Goal: Information Seeking & Learning: Learn about a topic

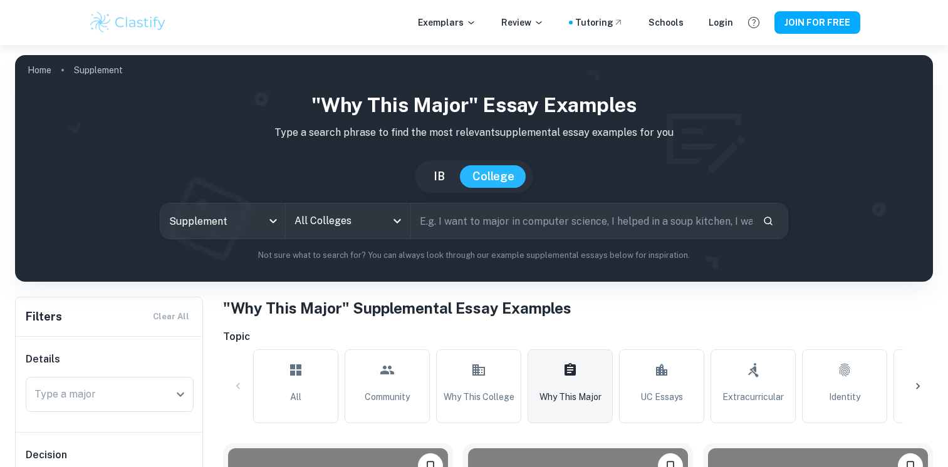
scroll to position [396, 0]
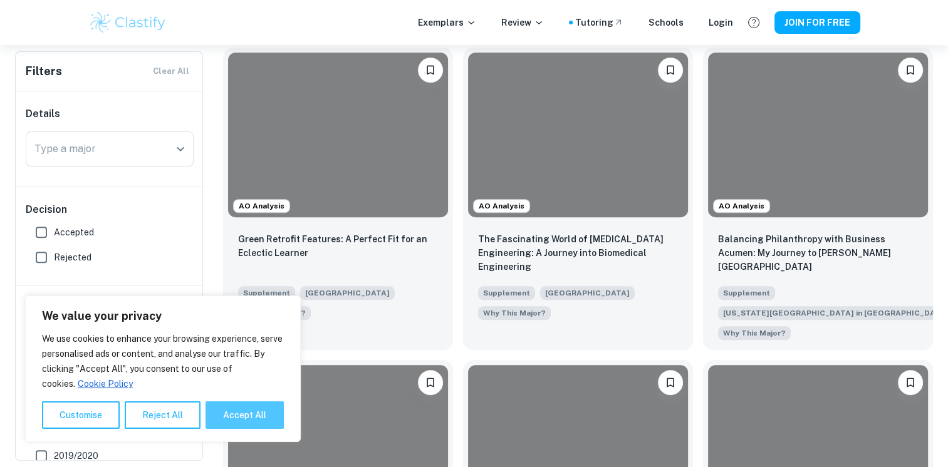
click at [236, 425] on button "Accept All" at bounding box center [244, 416] width 78 height 28
checkbox input "true"
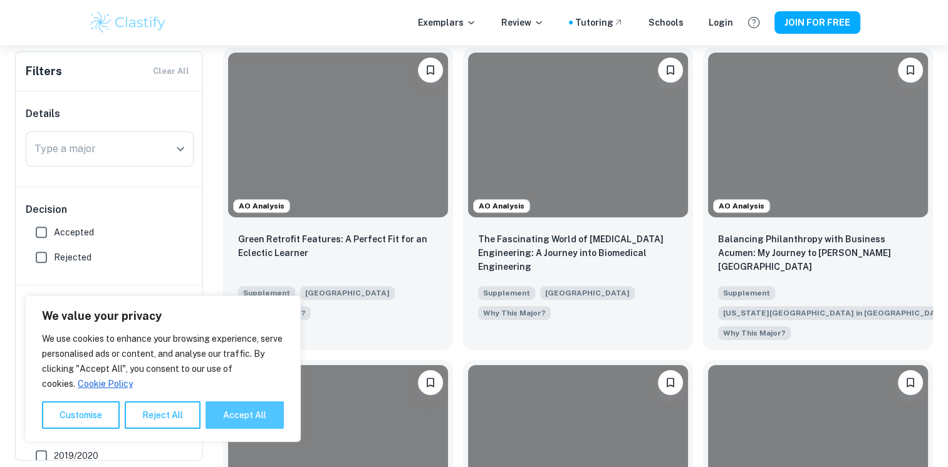
checkbox input "true"
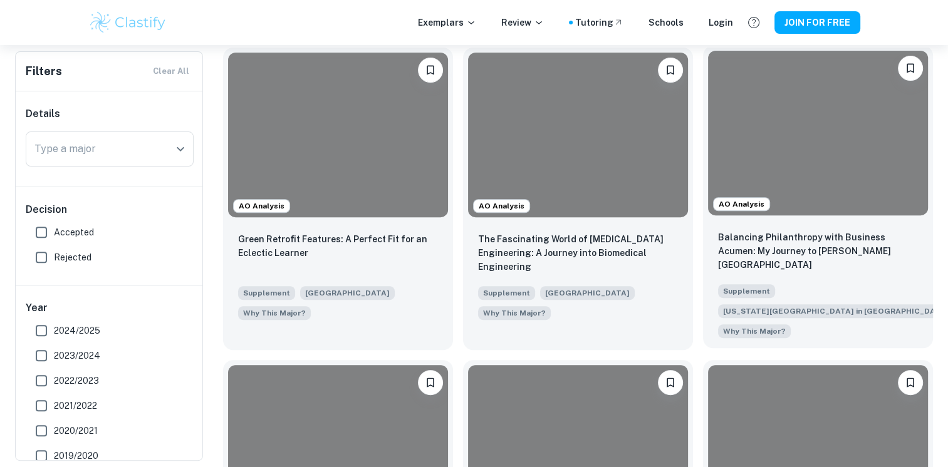
click at [785, 246] on p "Balancing Philanthropy with Business Acumen: My Journey to [PERSON_NAME][GEOGRA…" at bounding box center [818, 251] width 200 height 41
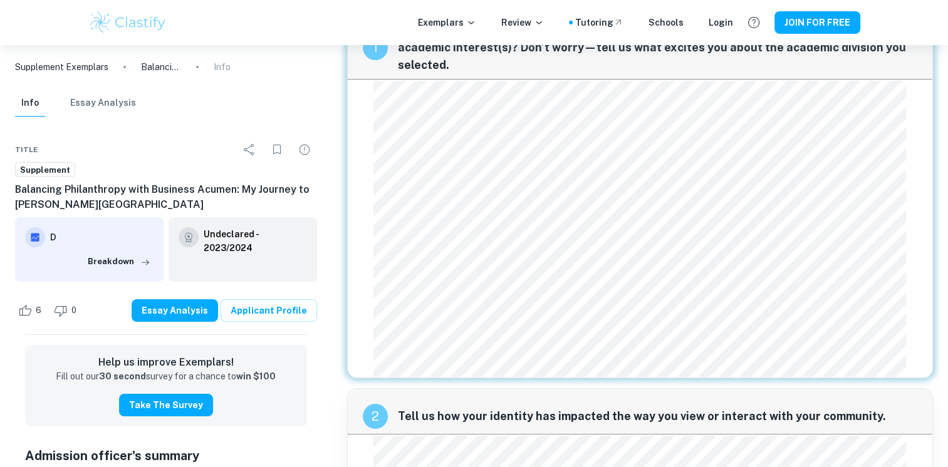
scroll to position [35, 0]
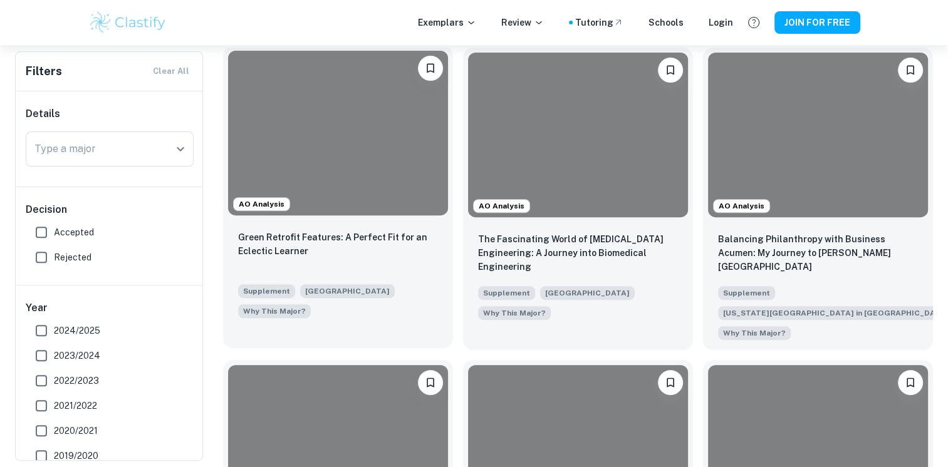
scroll to position [570, 0]
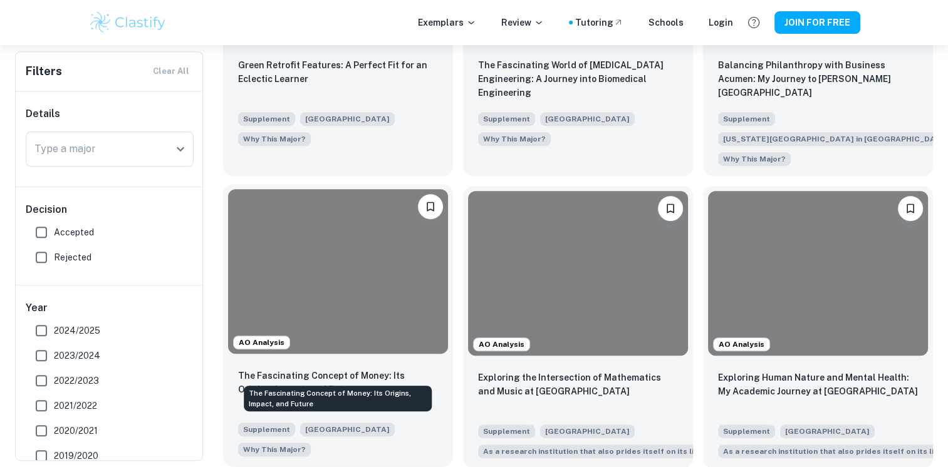
click at [271, 369] on p "The Fascinating Concept of Money: Its Origins, Impact, and Future" at bounding box center [338, 383] width 200 height 28
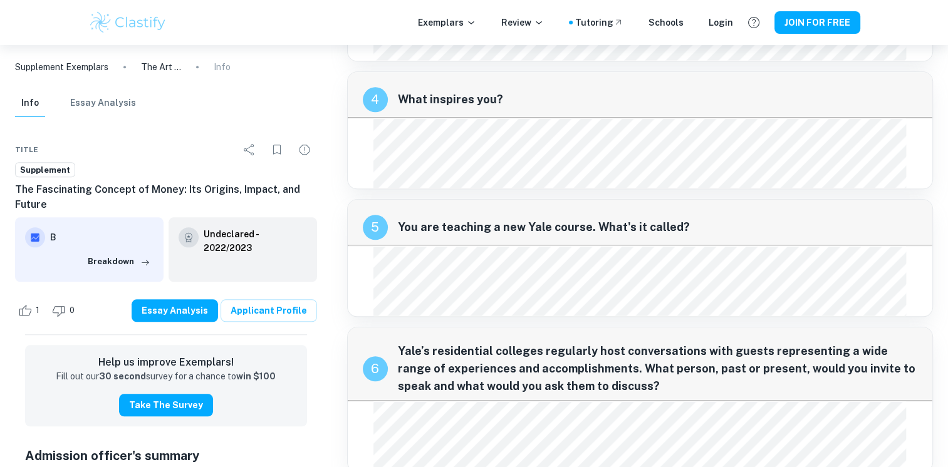
scroll to position [1398, 0]
